Goal: Task Accomplishment & Management: Complete application form

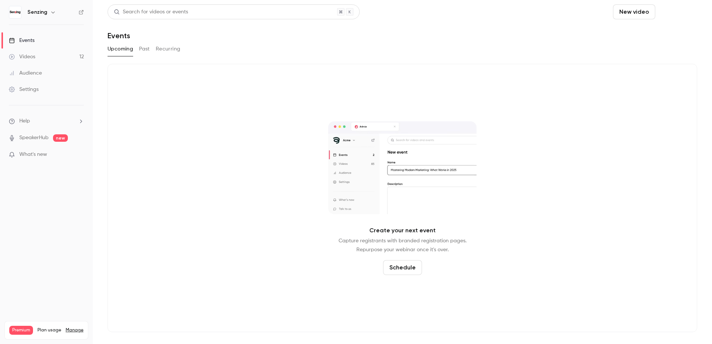
click at [686, 12] on button "Schedule" at bounding box center [678, 11] width 39 height 15
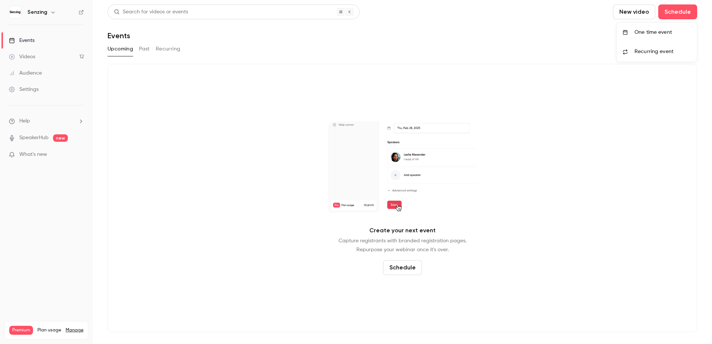
click at [658, 29] on div "One time event" at bounding box center [663, 32] width 56 height 7
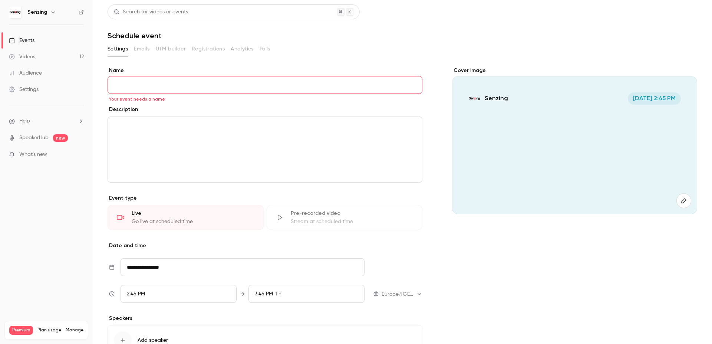
click at [158, 87] on input "Name" at bounding box center [265, 85] width 315 height 18
click at [96, 185] on main "**********" at bounding box center [403, 172] width 620 height 344
click at [173, 133] on div "editor" at bounding box center [265, 149] width 314 height 65
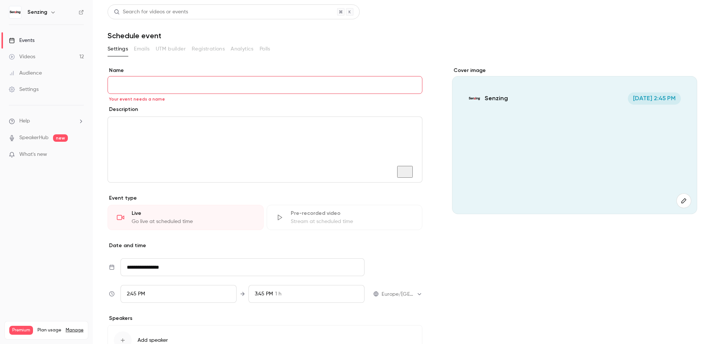
click at [272, 92] on input "Name" at bounding box center [265, 85] width 315 height 18
drag, startPoint x: 272, startPoint y: 95, endPoint x: 270, endPoint y: 91, distance: 4.1
click at [270, 94] on div "**********" at bounding box center [265, 221] width 315 height 309
click at [265, 76] on div "Name Your event needs a name" at bounding box center [265, 80] width 315 height 27
click at [258, 83] on input "Name" at bounding box center [265, 85] width 315 height 18
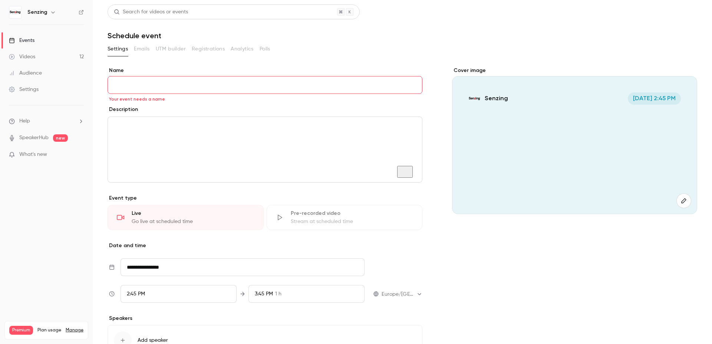
click at [258, 83] on input "Name" at bounding box center [265, 85] width 315 height 18
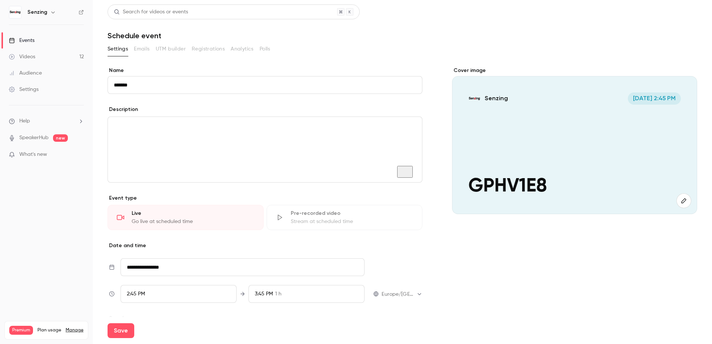
click at [152, 88] on input "*******" at bounding box center [265, 85] width 315 height 18
type input "********"
click at [180, 138] on div "To enrich screen reader interactions, please activate Accessibility in Grammarl…" at bounding box center [265, 149] width 314 height 65
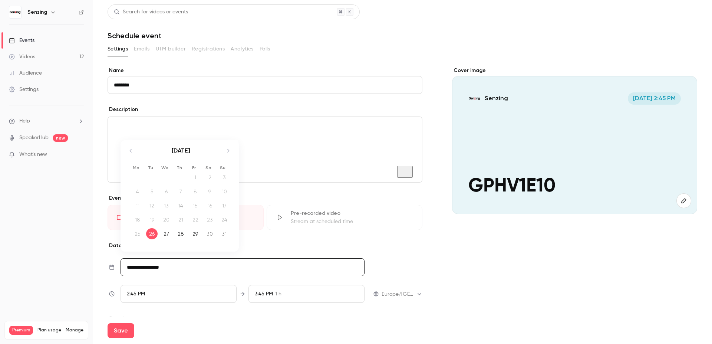
click at [223, 270] on input "**********" at bounding box center [243, 267] width 244 height 18
click at [228, 151] on icon "Move forward to switch to the next month." at bounding box center [228, 150] width 9 height 9
click at [178, 206] on div "18" at bounding box center [181, 205] width 12 height 11
type input "**********"
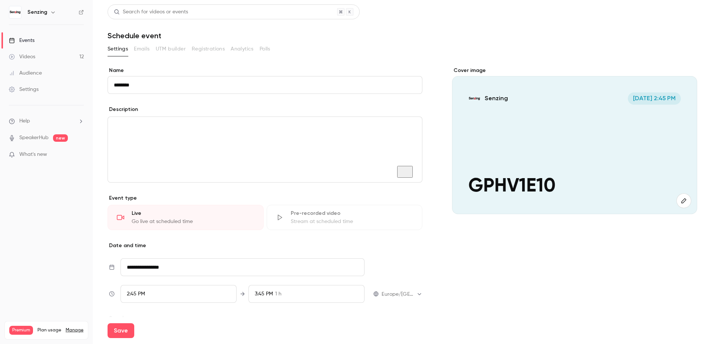
click at [167, 291] on div "2:45 PM" at bounding box center [179, 294] width 116 height 18
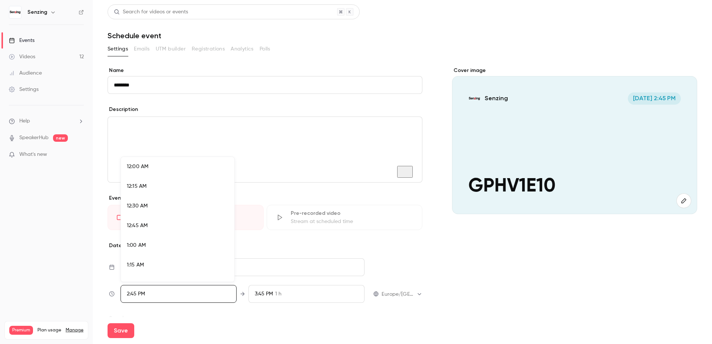
scroll to position [1108, 0]
click at [410, 298] on div at bounding box center [356, 172] width 712 height 344
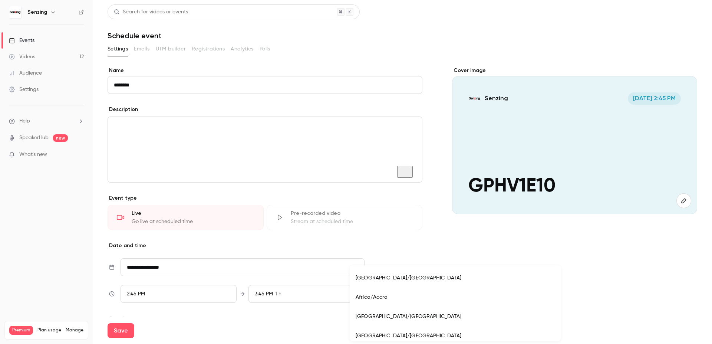
click at [406, 291] on body "**********" at bounding box center [356, 172] width 712 height 344
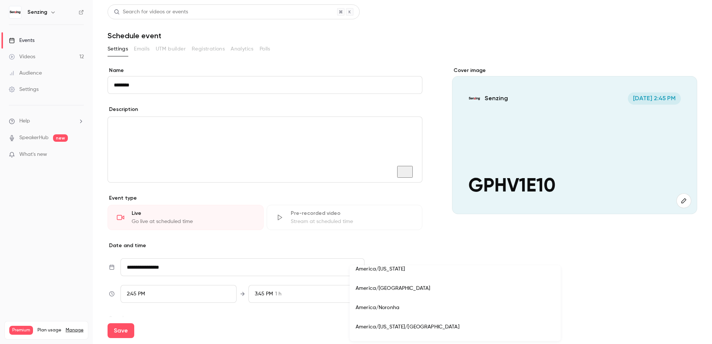
scroll to position [2919, 0]
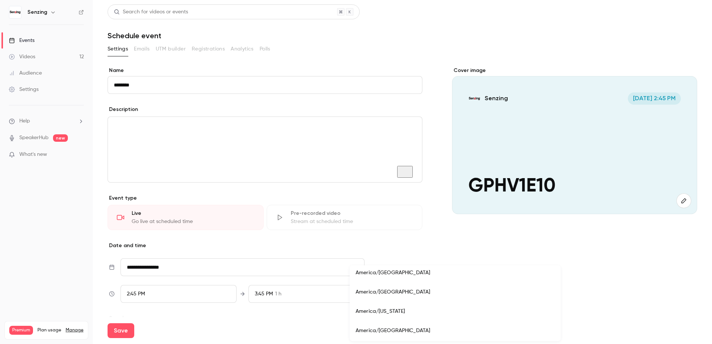
drag, startPoint x: 401, startPoint y: 311, endPoint x: 397, endPoint y: 308, distance: 4.5
click at [400, 311] on li "America/New York" at bounding box center [455, 311] width 211 height 19
type input "**********"
drag, startPoint x: 194, startPoint y: 303, endPoint x: 194, endPoint y: 299, distance: 4.1
click at [194, 301] on div "**********" at bounding box center [265, 221] width 315 height 309
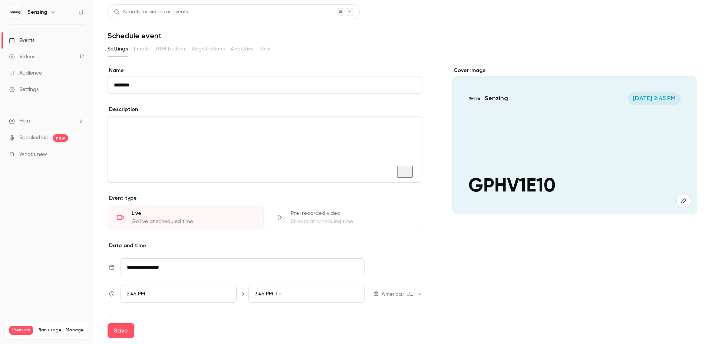
click at [194, 299] on div "2:45 PM" at bounding box center [179, 294] width 116 height 18
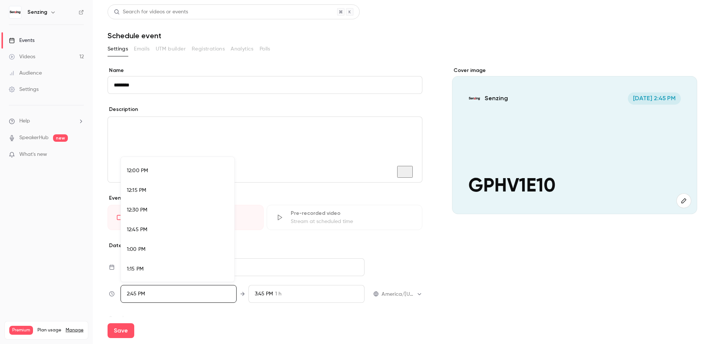
scroll to position [939, 0]
click at [160, 173] on div "12:00 PM" at bounding box center [178, 172] width 102 height 8
click at [234, 330] on div at bounding box center [356, 172] width 712 height 344
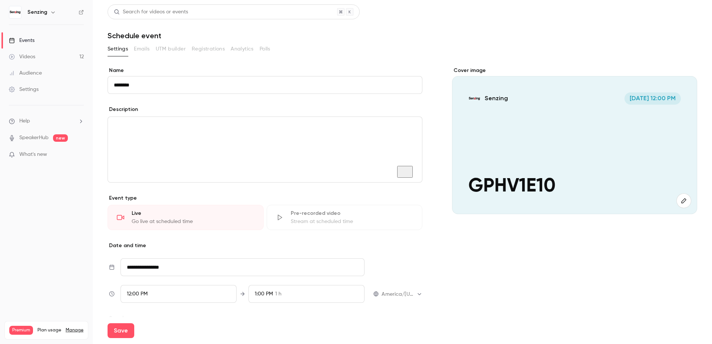
scroll to position [71, 0]
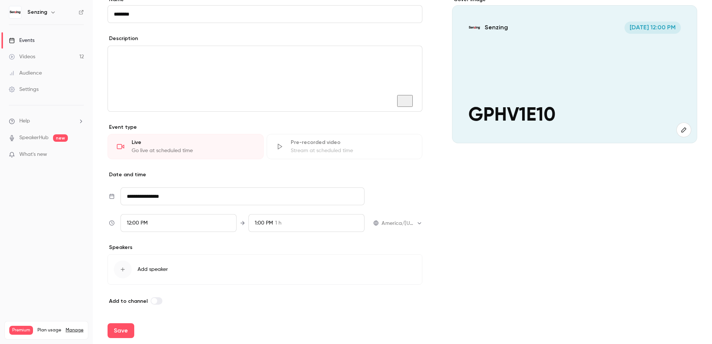
click at [188, 273] on button "Add speaker" at bounding box center [265, 269] width 315 height 30
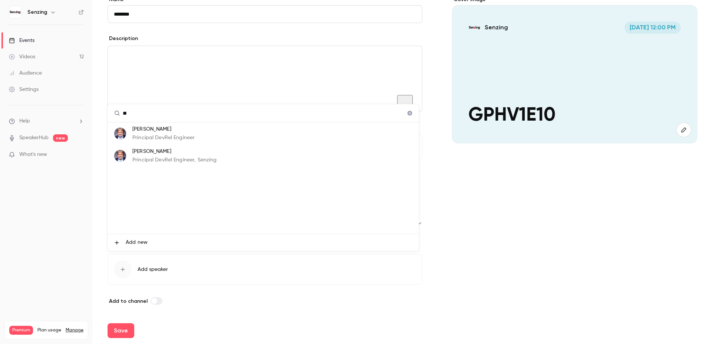
type input "**"
click at [217, 141] on li "Paco Nathan Principal DevRel Engineer" at bounding box center [263, 133] width 311 height 22
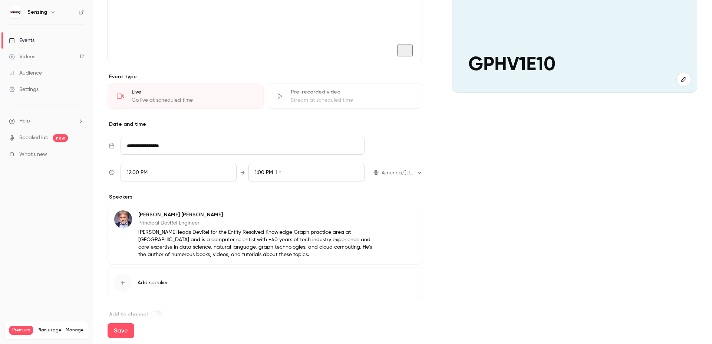
scroll to position [135, 0]
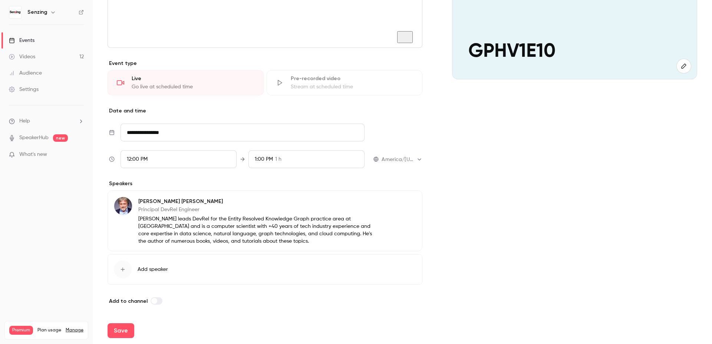
click at [393, 203] on icon "button" at bounding box center [396, 203] width 6 height 6
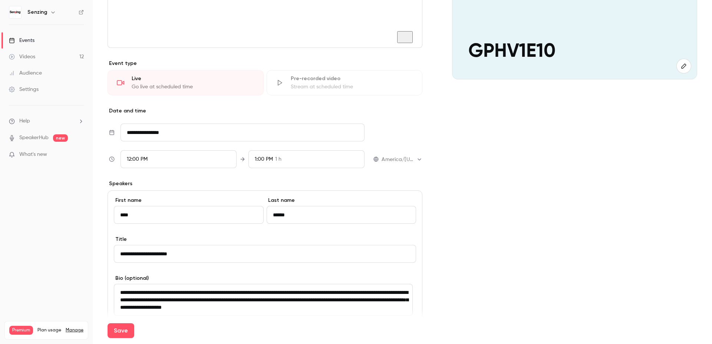
click at [112, 237] on div "**********" at bounding box center [265, 296] width 315 height 212
click at [555, 180] on div "Cover image Senzing Sep 18, 12:00 PM GPHV1E10" at bounding box center [574, 194] width 245 height 524
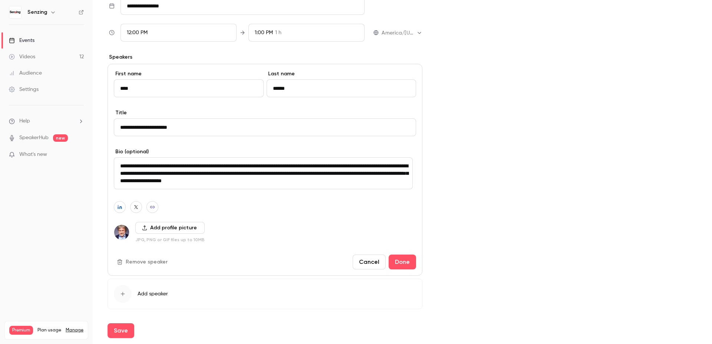
scroll to position [286, 0]
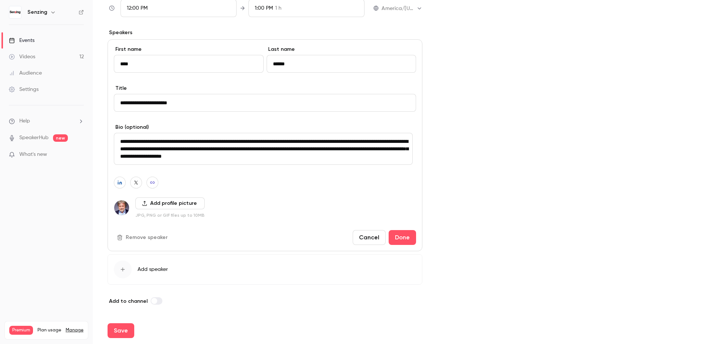
click at [141, 239] on button "Remove speaker" at bounding box center [143, 238] width 58 height 12
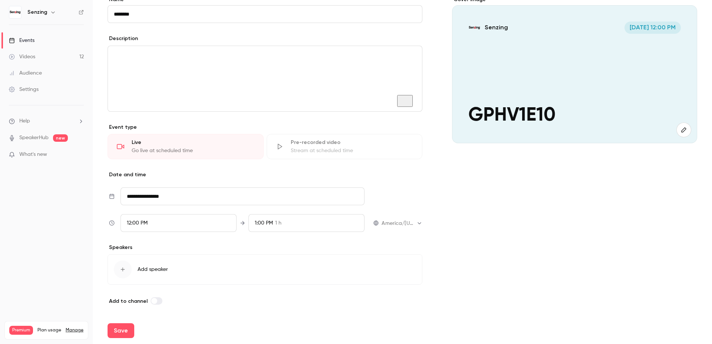
click at [164, 272] on span "Add speaker" at bounding box center [153, 269] width 30 height 7
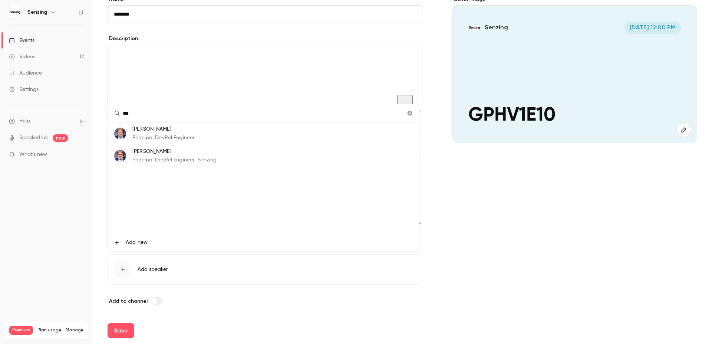
type input "***"
click at [198, 158] on p "Principal DevRel Engineer, Senzing" at bounding box center [174, 160] width 84 height 8
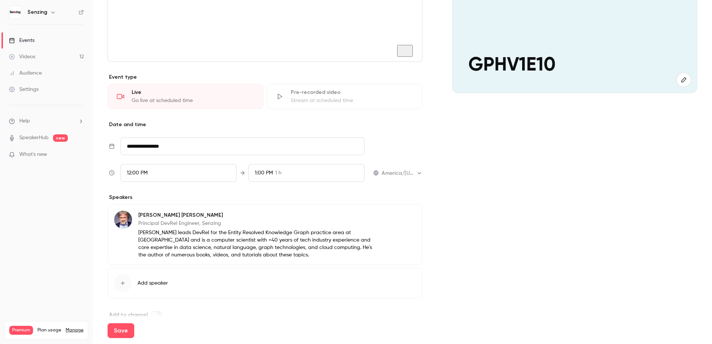
scroll to position [135, 0]
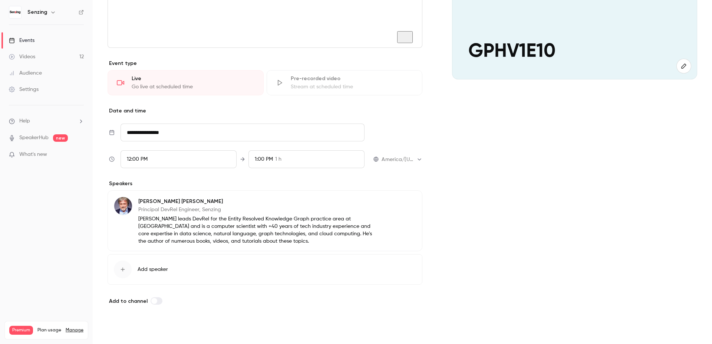
click at [122, 326] on button "Save" at bounding box center [121, 330] width 27 height 15
type input "**********"
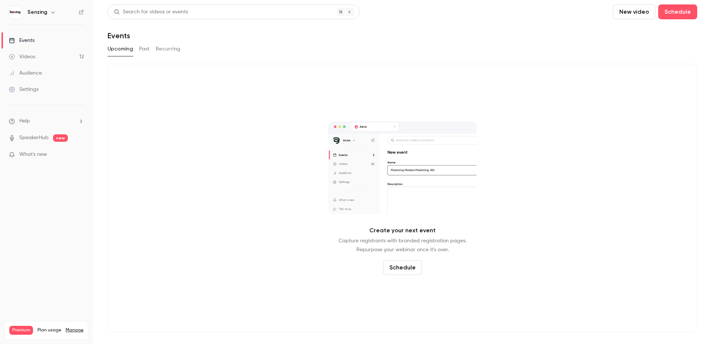
click at [152, 48] on div "Upcoming Past Recurring" at bounding box center [403, 49] width 590 height 12
click at [146, 51] on button "Past" at bounding box center [144, 49] width 11 height 12
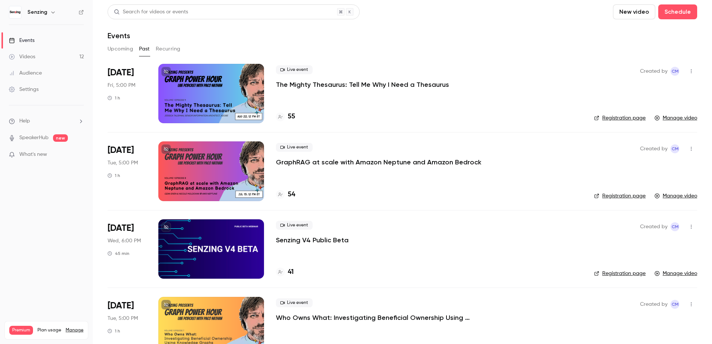
click at [202, 92] on div at bounding box center [211, 93] width 106 height 59
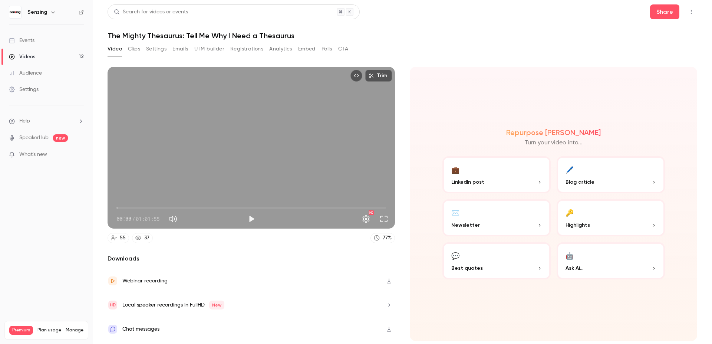
click at [205, 50] on button "UTM builder" at bounding box center [209, 49] width 30 height 12
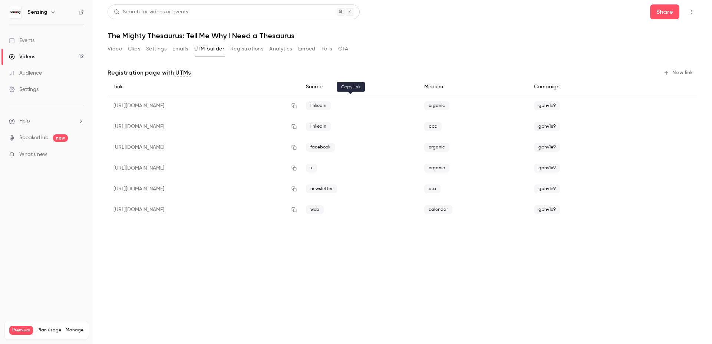
click at [297, 107] on icon "button" at bounding box center [294, 106] width 5 height 5
click at [109, 50] on button "Video" at bounding box center [115, 49] width 14 height 12
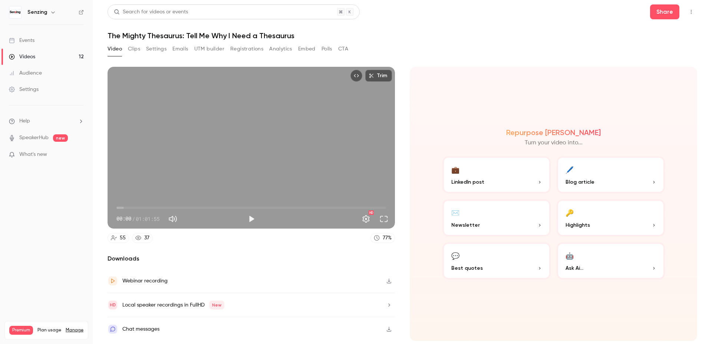
click at [389, 282] on icon "button" at bounding box center [389, 280] width 6 height 5
click at [389, 328] on icon "button" at bounding box center [389, 329] width 6 height 5
click at [627, 229] on button "🔑 Highlights" at bounding box center [611, 217] width 108 height 37
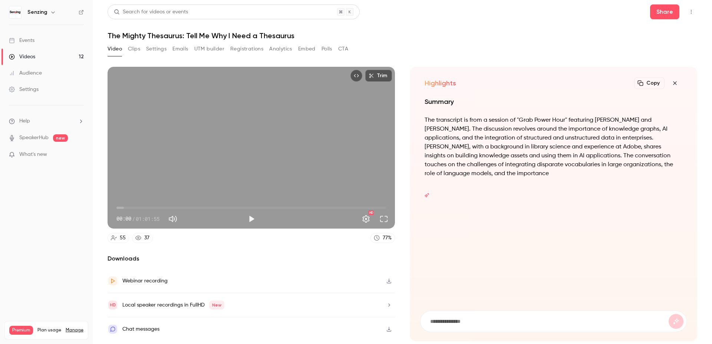
click at [134, 48] on button "Clips" at bounding box center [134, 49] width 12 height 12
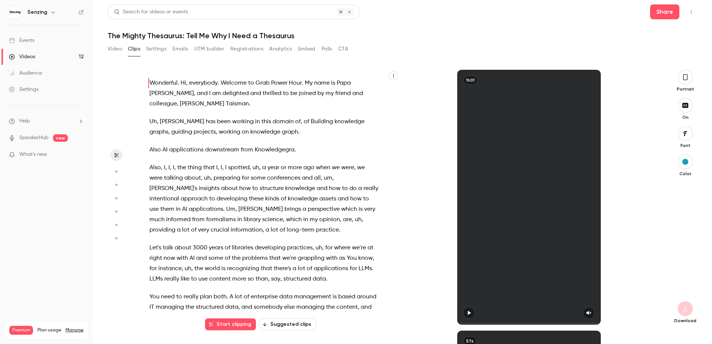
click at [292, 325] on button "Suggested clips" at bounding box center [287, 324] width 57 height 12
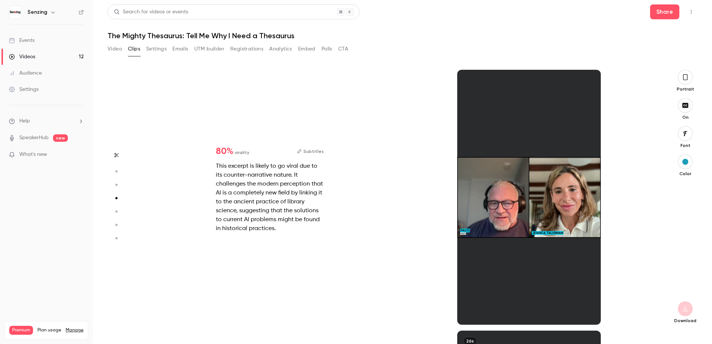
scroll to position [783, 0]
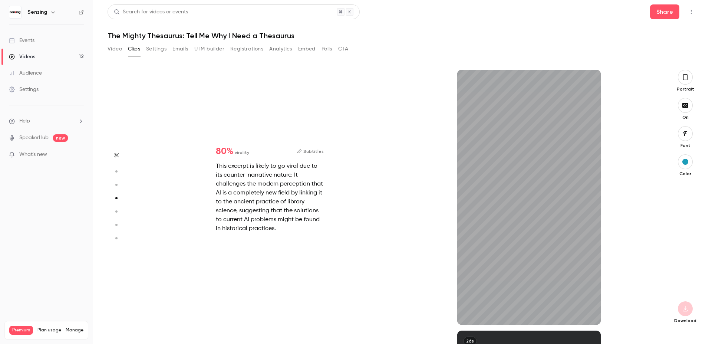
type input "*"
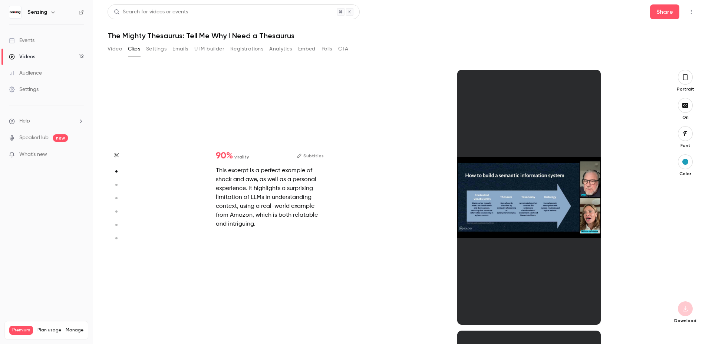
scroll to position [261, 0]
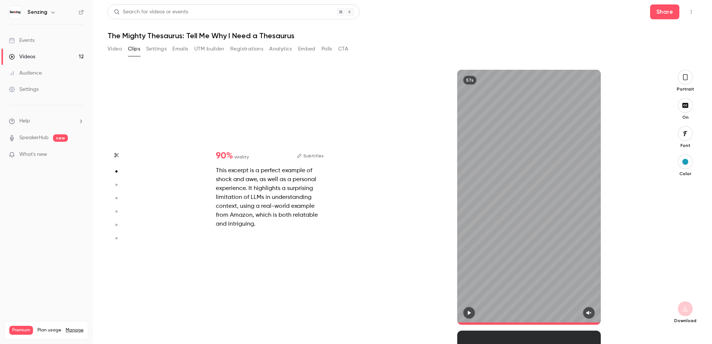
click at [593, 313] on button "button" at bounding box center [589, 313] width 12 height 12
click at [472, 315] on button "button" at bounding box center [469, 313] width 12 height 12
click at [690, 78] on button "button" at bounding box center [685, 77] width 15 height 15
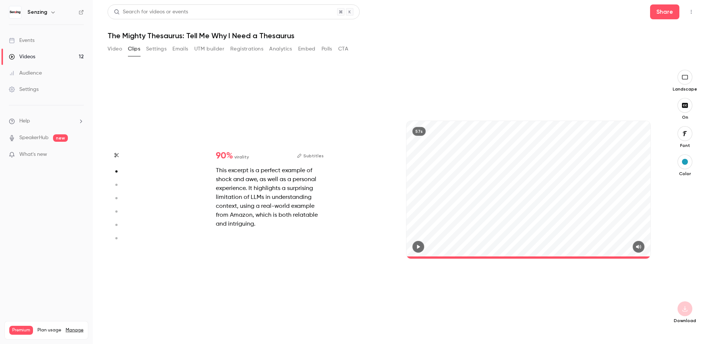
click at [419, 248] on icon "button" at bounding box center [418, 247] width 3 height 4
click at [559, 261] on div "57s" at bounding box center [528, 197] width 259 height 255
click at [558, 259] on div "57s" at bounding box center [528, 197] width 259 height 255
click at [557, 256] on span at bounding box center [529, 257] width 244 height 2
type input "*"
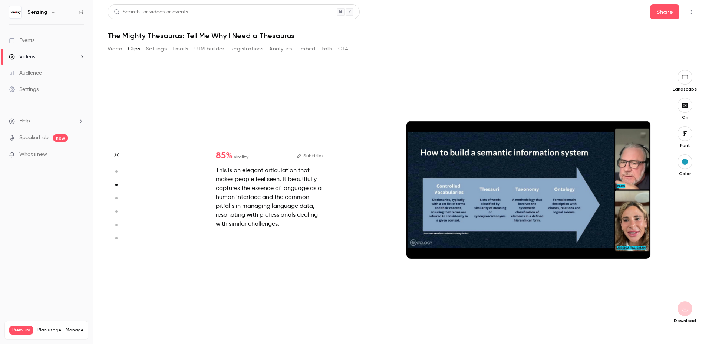
scroll to position [522, 0]
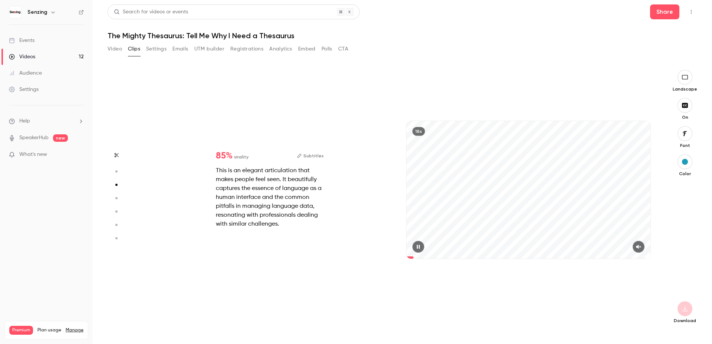
click at [499, 199] on div "18s" at bounding box center [529, 189] width 244 height 137
click at [531, 187] on div "18s" at bounding box center [529, 189] width 244 height 137
click at [637, 247] on icon "button" at bounding box center [638, 247] width 5 height 4
type input "*"
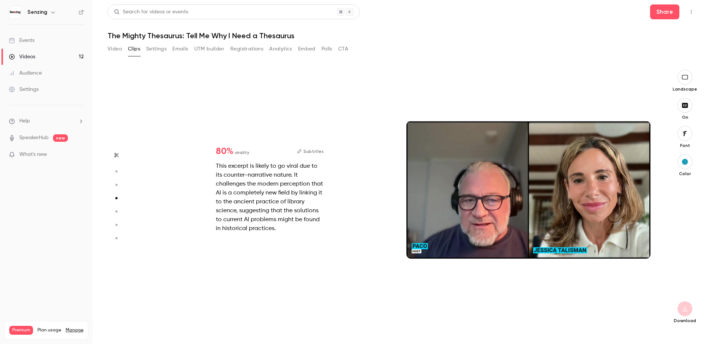
scroll to position [783, 0]
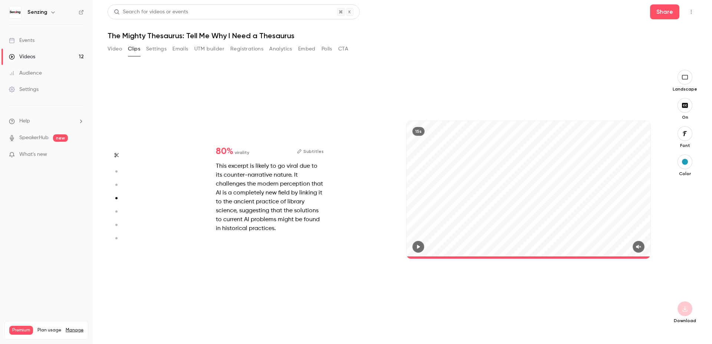
type input "*"
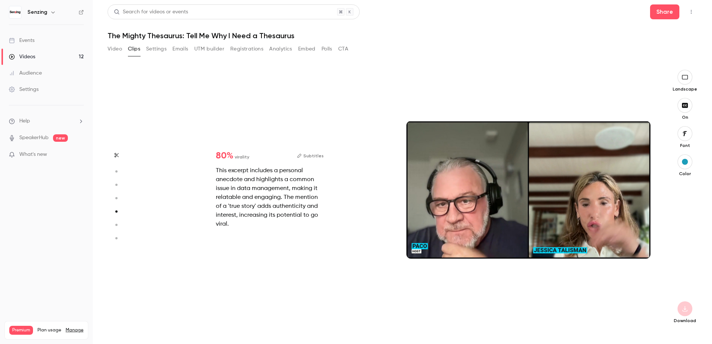
scroll to position [1043, 0]
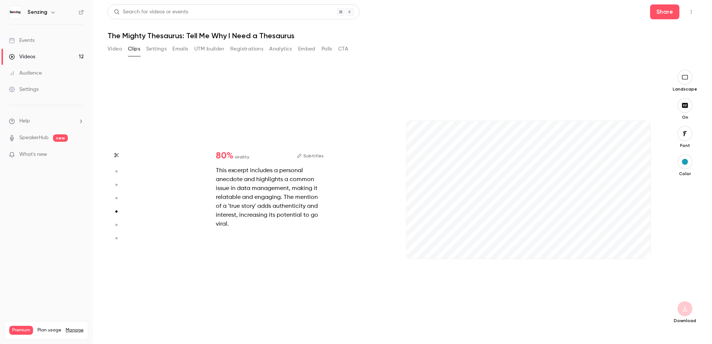
type input "*"
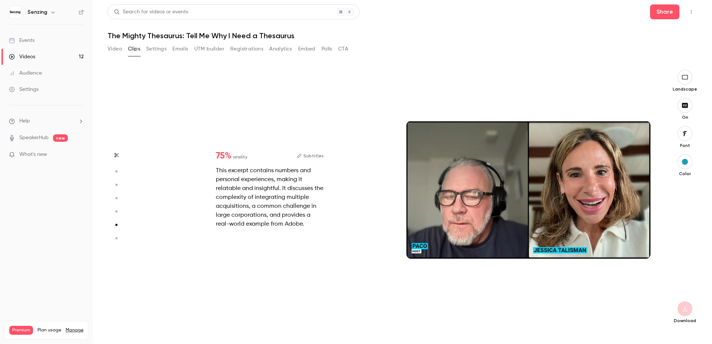
scroll to position [1304, 0]
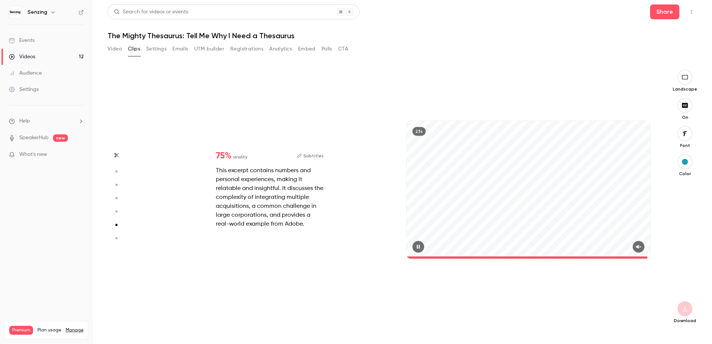
type input "****"
